Goal: Contribute content

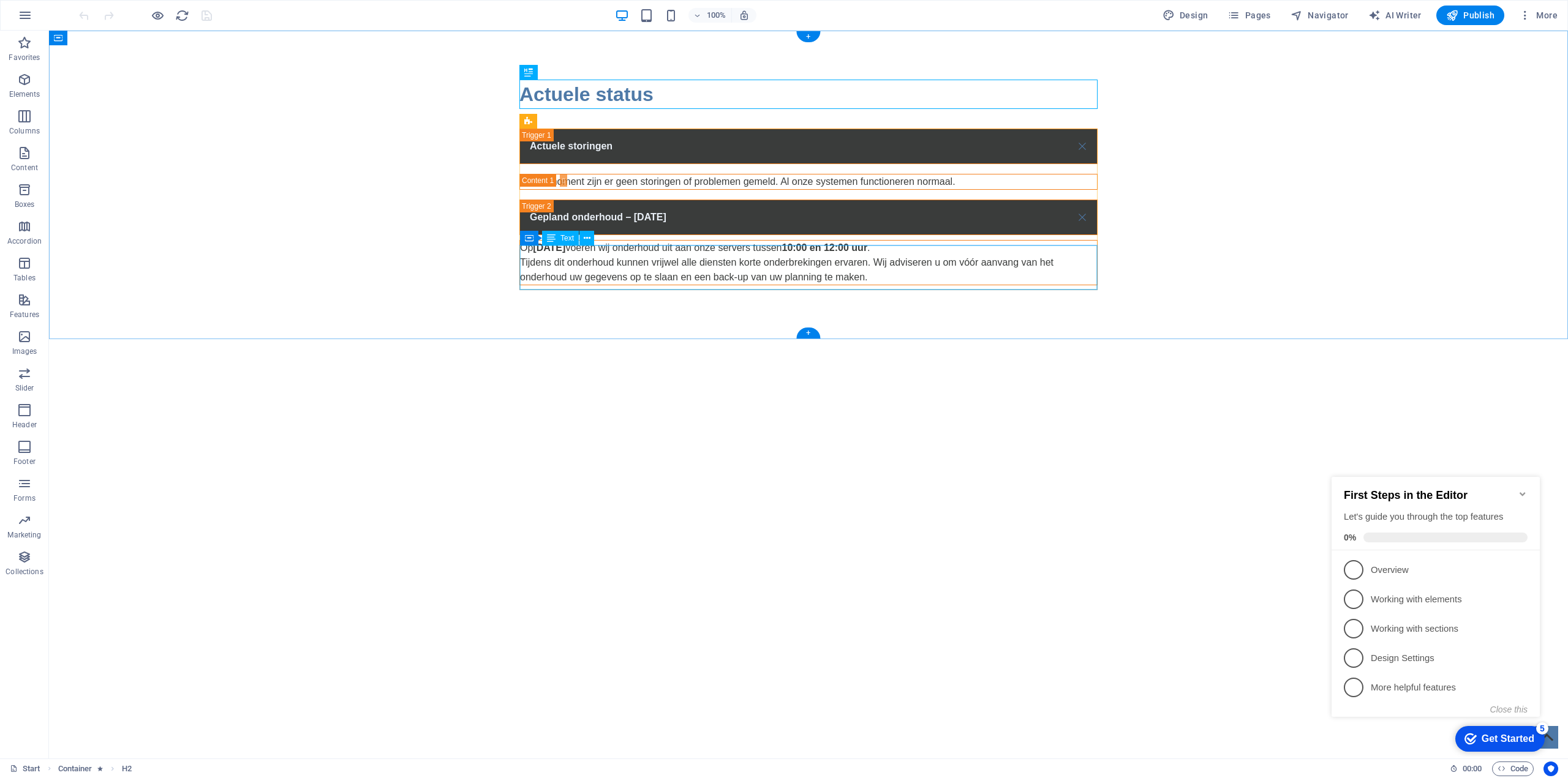
click at [587, 255] on div "Op [DATE] voeren wij onderhoud uit aan onze servers tussen 10:00 en 12:00 uur .…" at bounding box center [808, 263] width 577 height 44
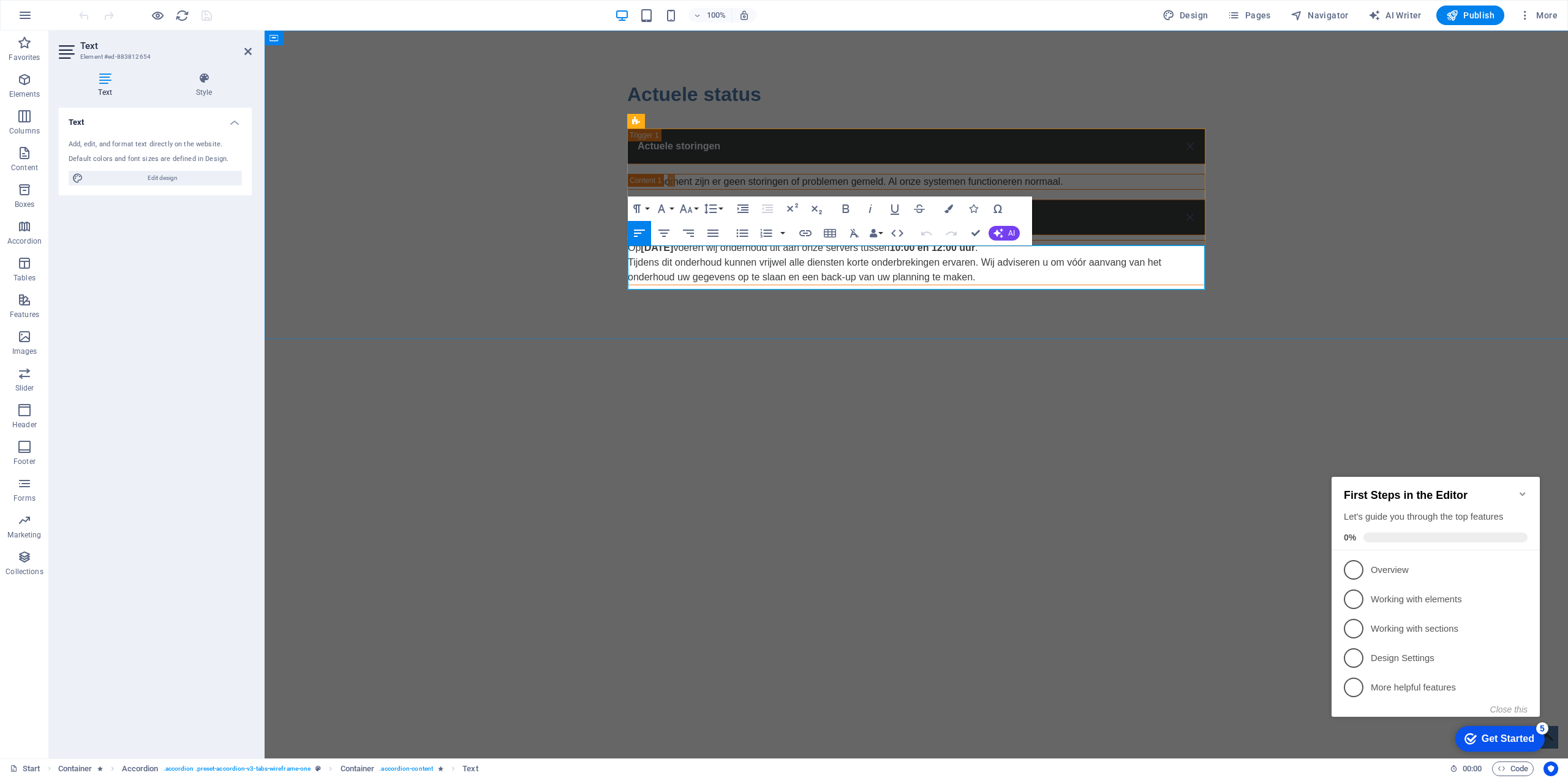
click at [889, 251] on strong "[DATE]" at bounding box center [932, 248] width 86 height 10
click at [1401, 203] on div "Actuele status Actuele storingen Op dit moment zijn er geen storingen of proble…" at bounding box center [916, 182] width 1303 height 303
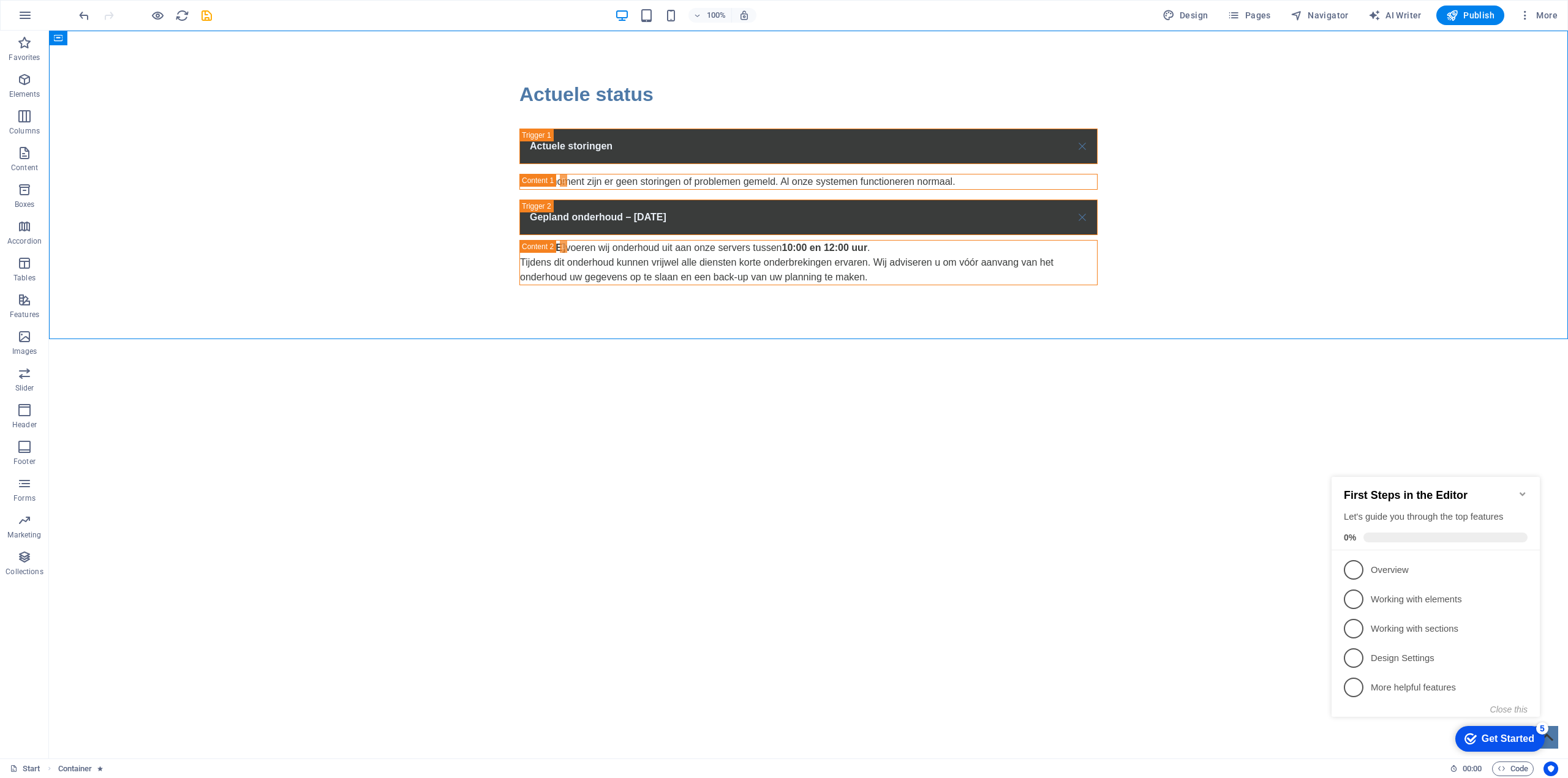
click at [1086, 334] on html "Skip to main content Actuele status Actuele storingen Op dit moment zijn er gee…" at bounding box center [808, 182] width 1519 height 303
click at [1466, 9] on span "Publish" at bounding box center [1470, 15] width 49 height 12
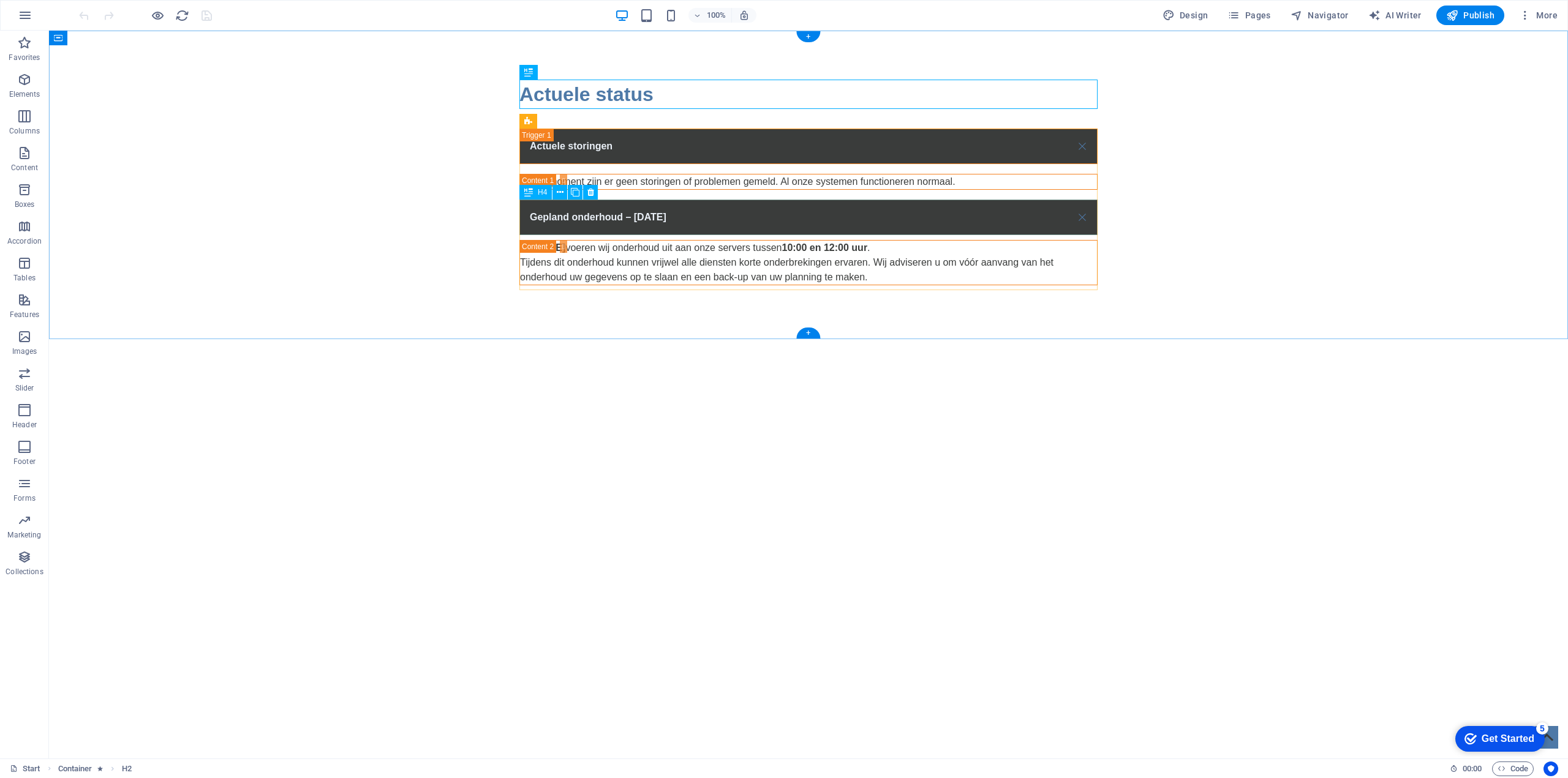
click at [660, 216] on div "Gepland onderhoud – [DATE]" at bounding box center [808, 217] width 578 height 35
click at [671, 214] on div "Gepland onderhoud – [DATE]" at bounding box center [808, 217] width 578 height 35
click at [672, 216] on div "Gepland onderhoud – [DATE]" at bounding box center [808, 217] width 578 height 35
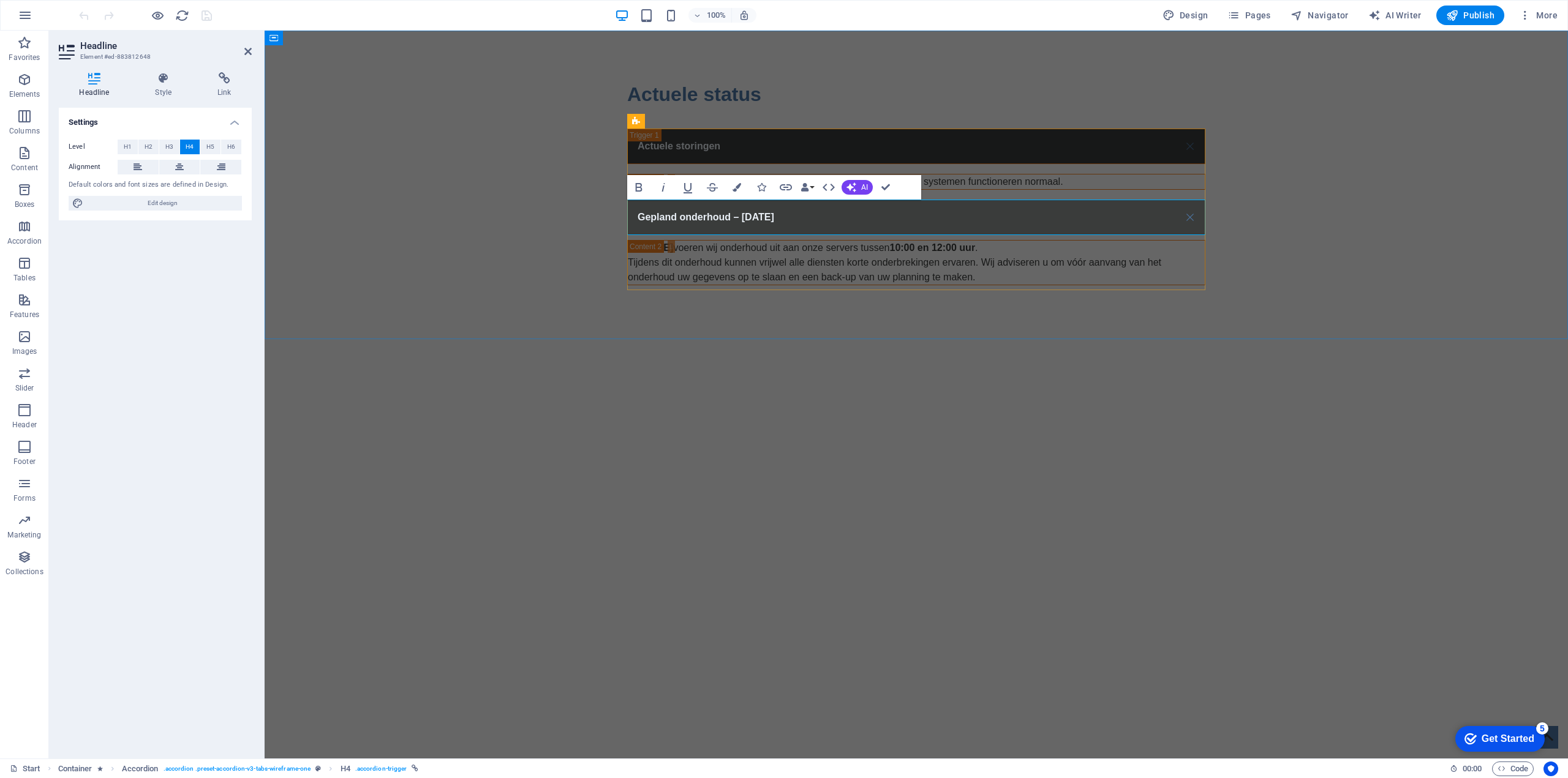
click at [774, 221] on span "Gepland onderhoud – [DATE]" at bounding box center [706, 217] width 137 height 10
drag, startPoint x: 778, startPoint y: 218, endPoint x: 830, endPoint y: 217, distance: 52.0
click at [774, 217] on span "Gepland onderhoud – [DATE]" at bounding box center [706, 217] width 137 height 10
click at [873, 334] on html "Skip to main content Actuele status Actuele storingen Op dit moment zijn er gee…" at bounding box center [916, 182] width 1303 height 303
click at [773, 267] on div "Op zaterdag 27 september 2025 voeren wij onderhoud uit aan onze servers tussen …" at bounding box center [916, 263] width 577 height 44
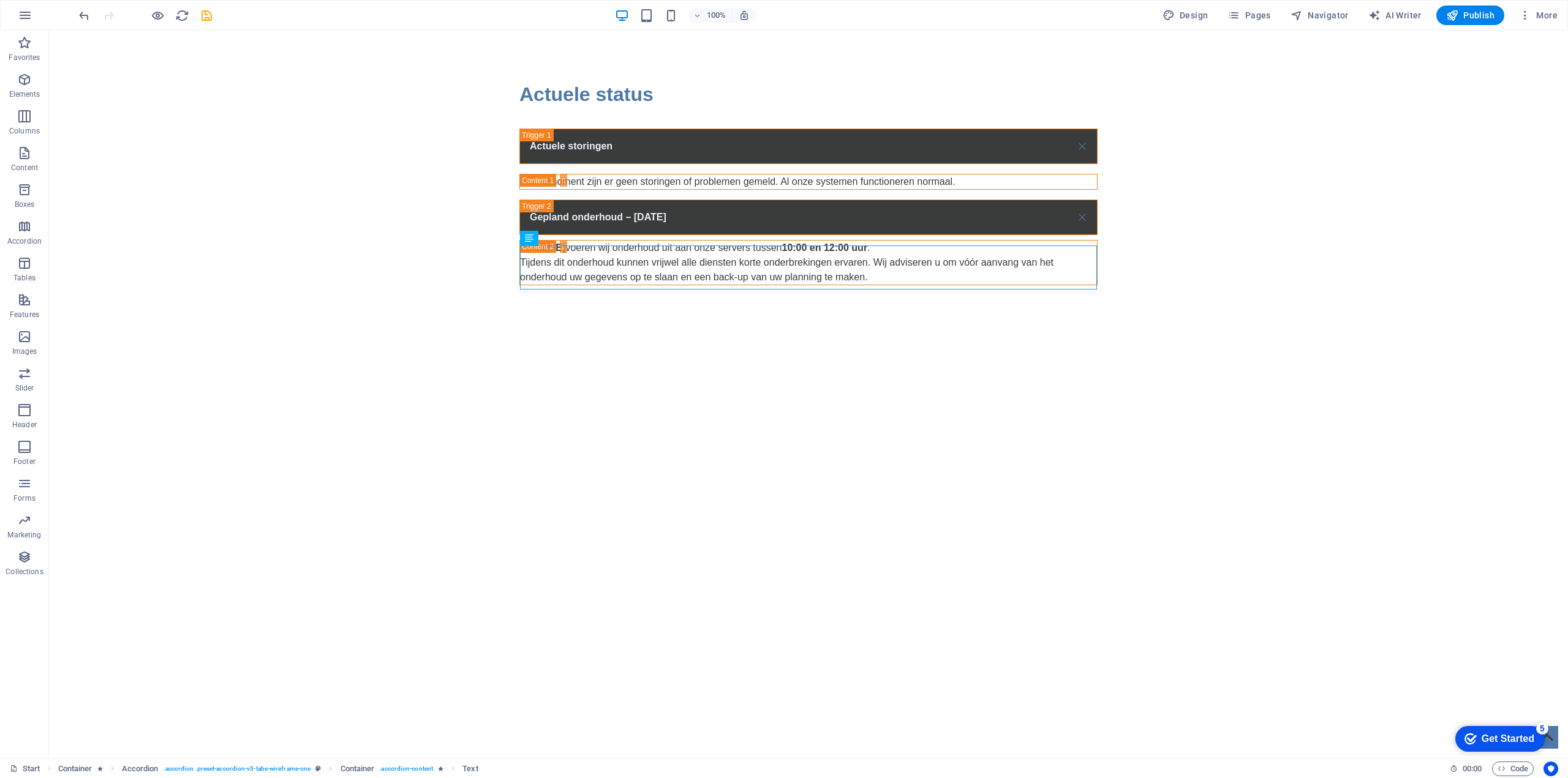
click at [866, 334] on html "Skip to main content Actuele status Actuele storingen Op dit moment zijn er gee…" at bounding box center [808, 182] width 1519 height 303
click at [1473, 9] on button "Publish" at bounding box center [1470, 15] width 68 height 20
